Goal: Information Seeking & Learning: Learn about a topic

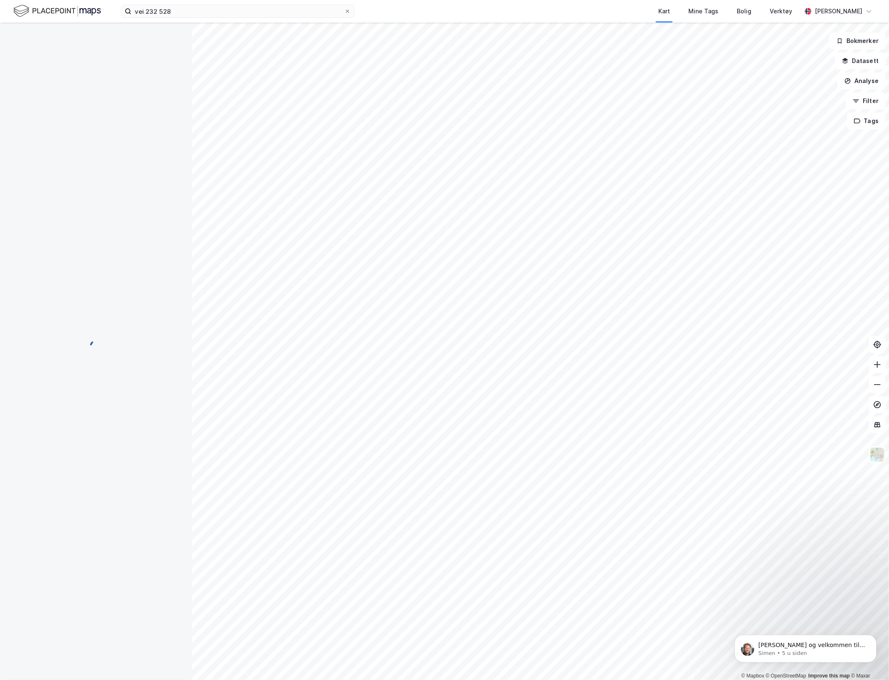
scroll to position [1, 0]
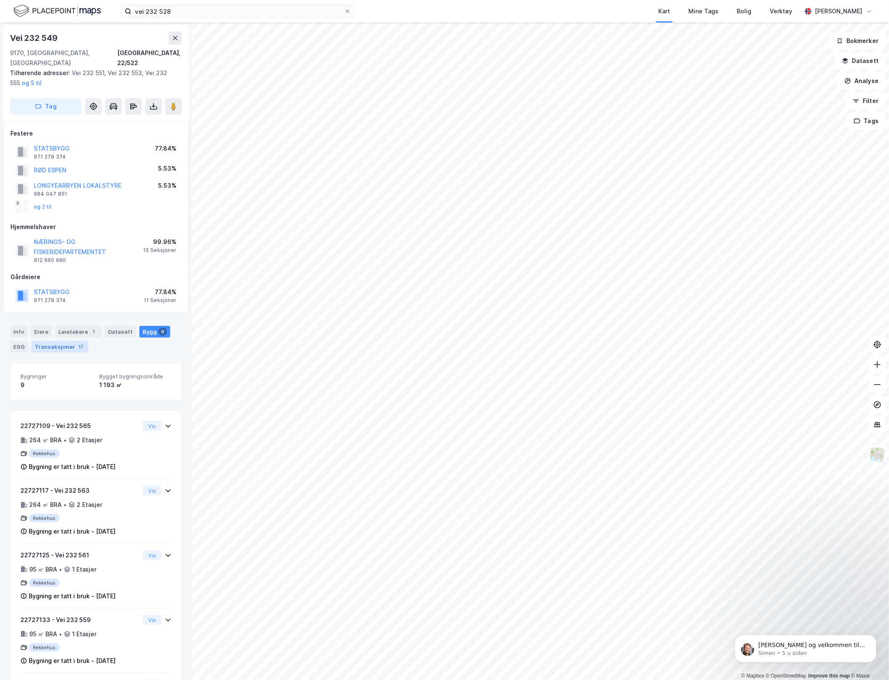
click at [83, 341] on div "Transaksjoner 17" at bounding box center [59, 347] width 57 height 12
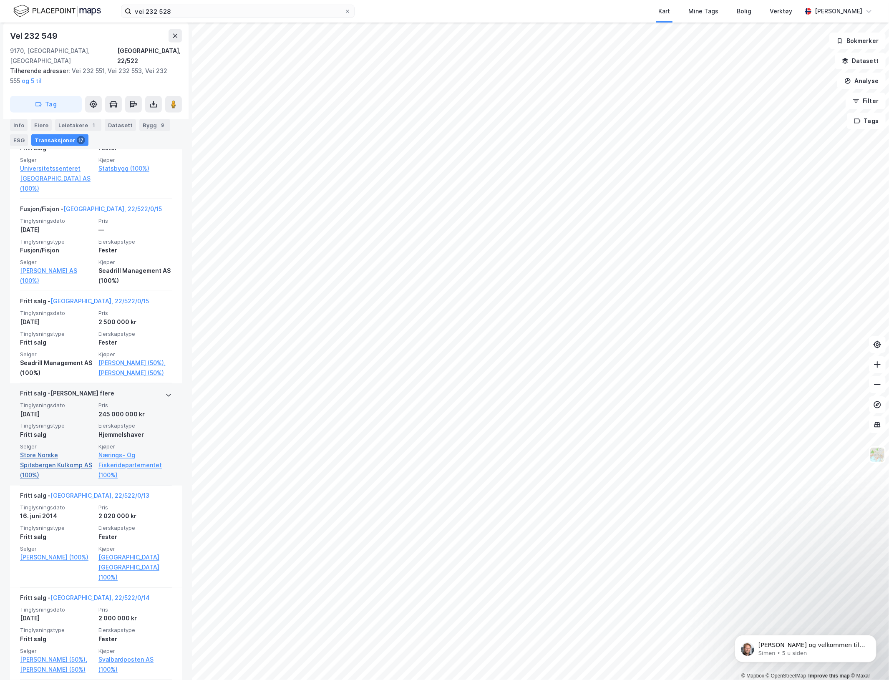
scroll to position [626, 0]
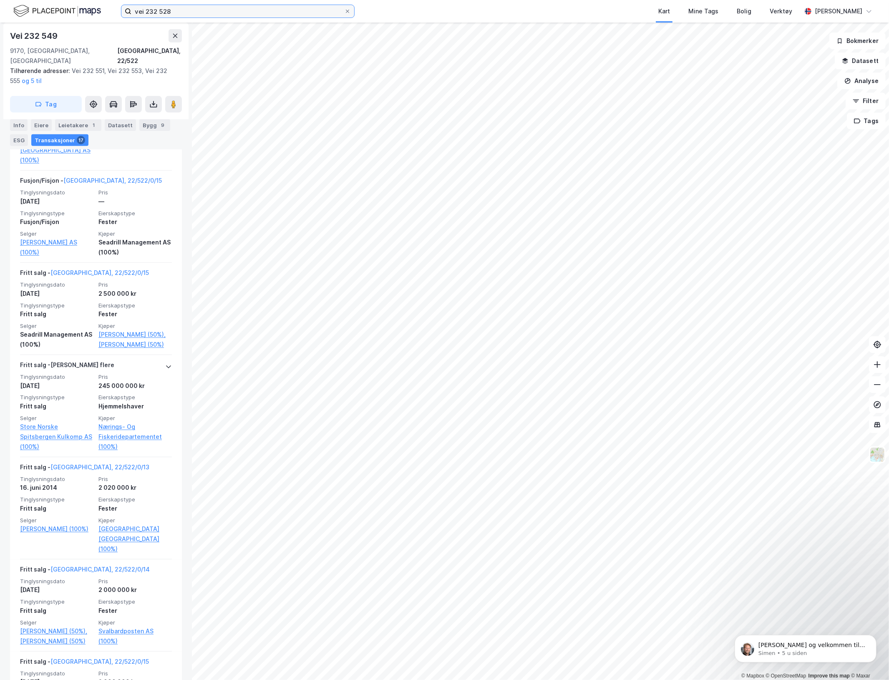
drag, startPoint x: 210, startPoint y: 13, endPoint x: -1, endPoint y: -2, distance: 210.9
click at [0, 0] on html "vei 232 528 Kart Mine Tags Bolig Verktøy [PERSON_NAME] © Mapbox © OpenStreetMap…" at bounding box center [444, 340] width 889 height 680
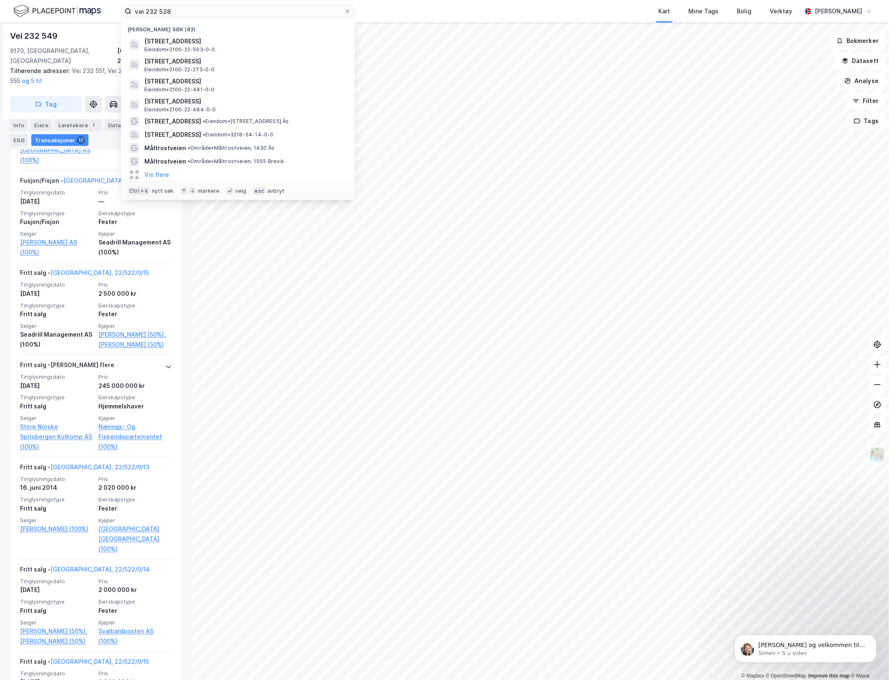
click at [51, 67] on span "Tilhørende adresser:" at bounding box center [41, 70] width 62 height 7
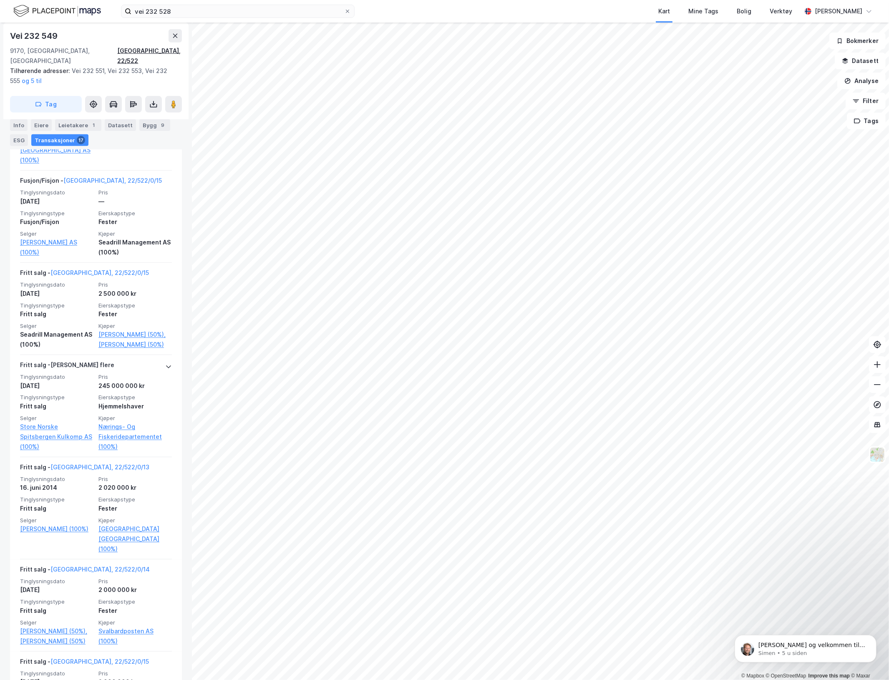
click at [169, 46] on div "[GEOGRAPHIC_DATA], 22/522" at bounding box center [149, 56] width 65 height 20
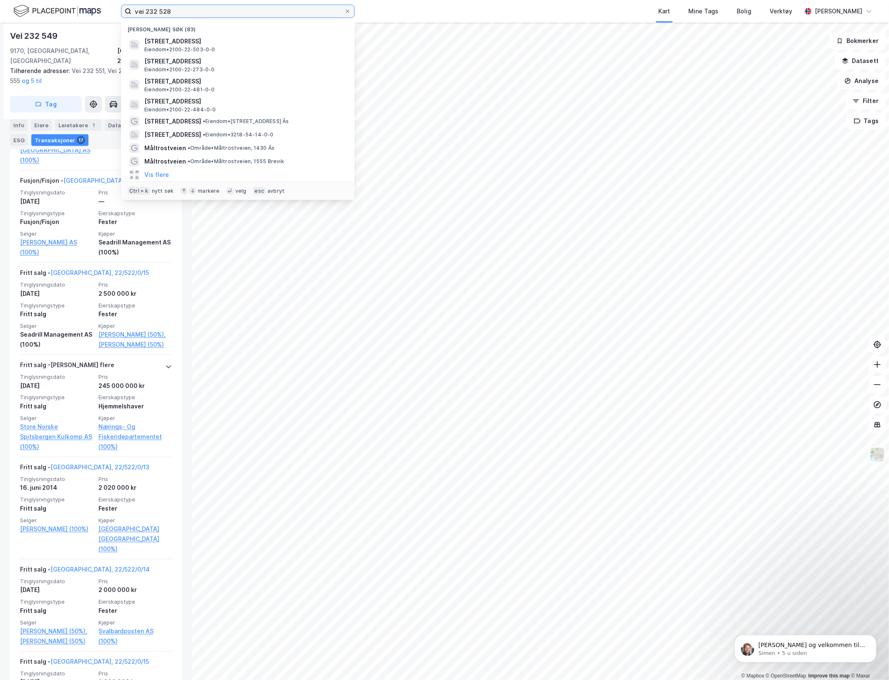
drag, startPoint x: 172, startPoint y: 7, endPoint x: 28, endPoint y: 5, distance: 144.0
click at [28, 5] on div "vei 232 528 Nylige søk (83) Vei 232 528, 9170, [GEOGRAPHIC_DATA], [GEOGRAPHIC_D…" at bounding box center [444, 11] width 889 height 23
paste input "2100-22-522-0-0"
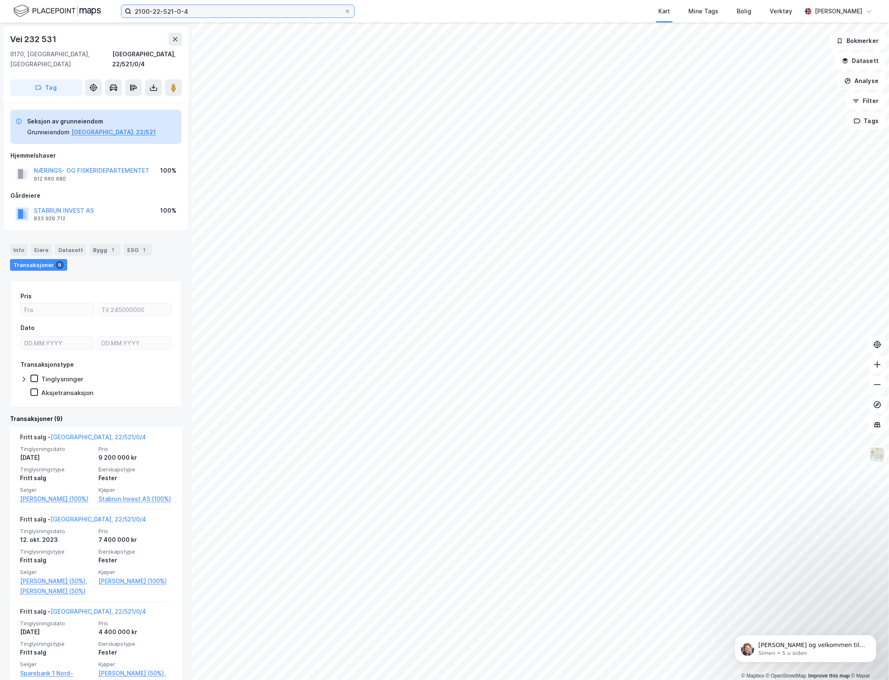
click at [168, 10] on input "2100-22-521-0-4" at bounding box center [237, 11] width 213 height 13
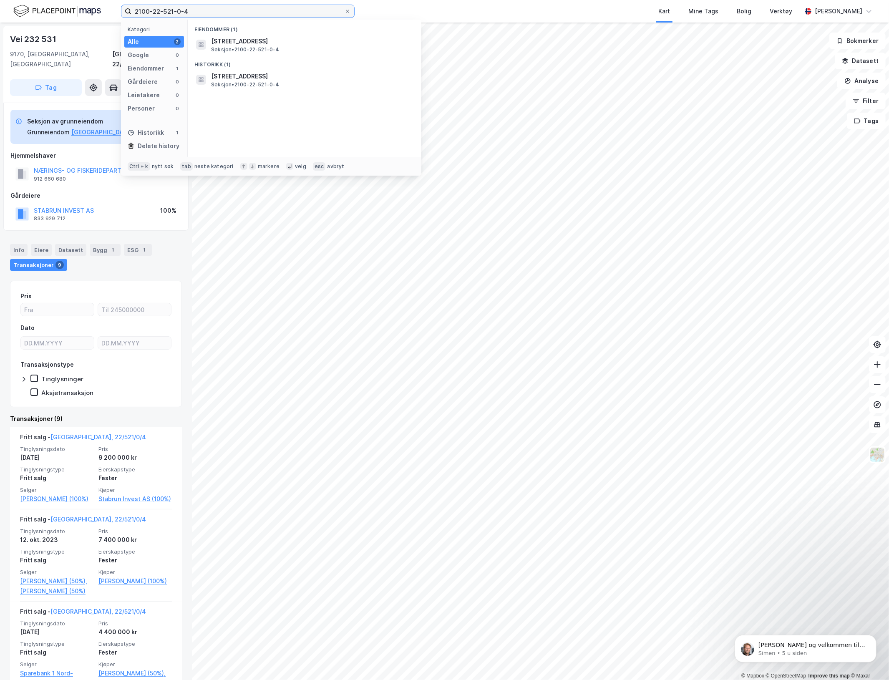
drag, startPoint x: 168, startPoint y: 10, endPoint x: 222, endPoint y: 10, distance: 54.3
click at [222, 10] on input "2100-22-521-0-4" at bounding box center [237, 11] width 213 height 13
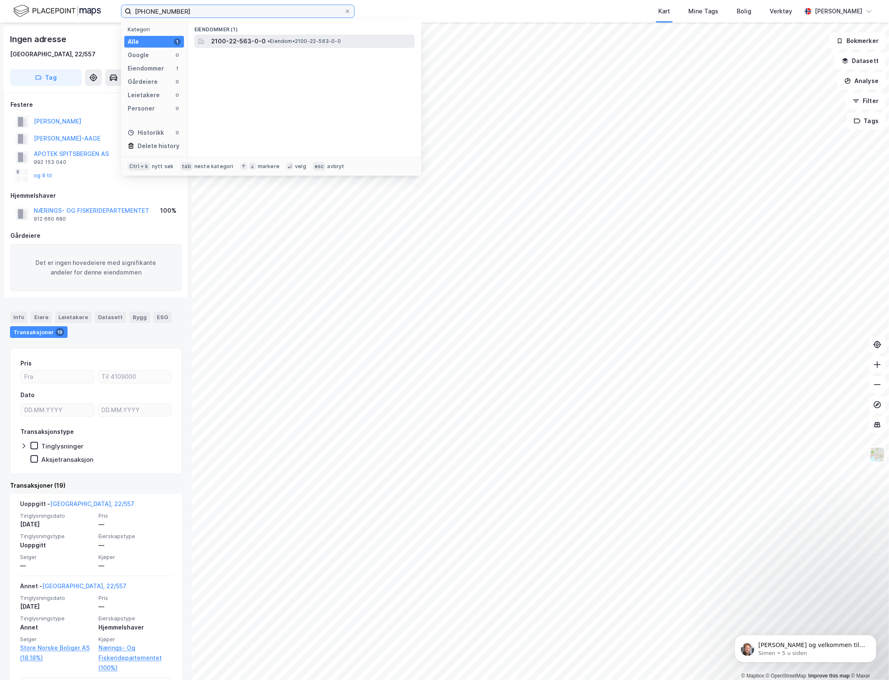
type input "[PHONE_NUMBER]"
